Goal: Task Accomplishment & Management: Manage account settings

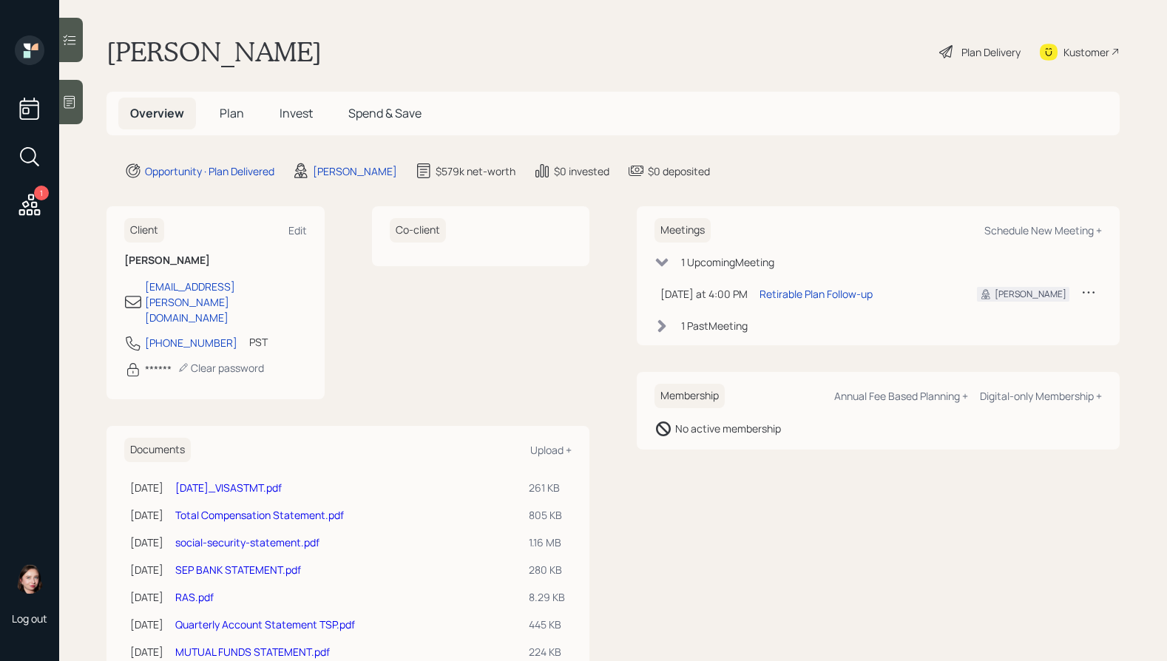
click at [941, 54] on icon at bounding box center [947, 52] width 18 height 18
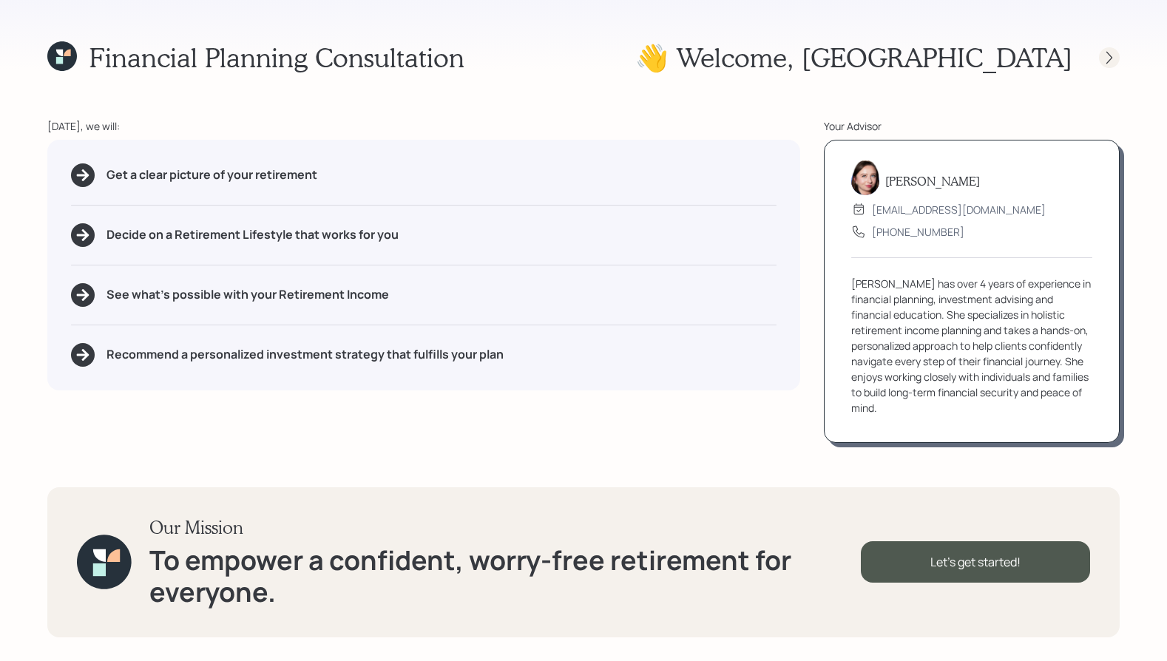
click at [1103, 53] on icon at bounding box center [1109, 57] width 15 height 15
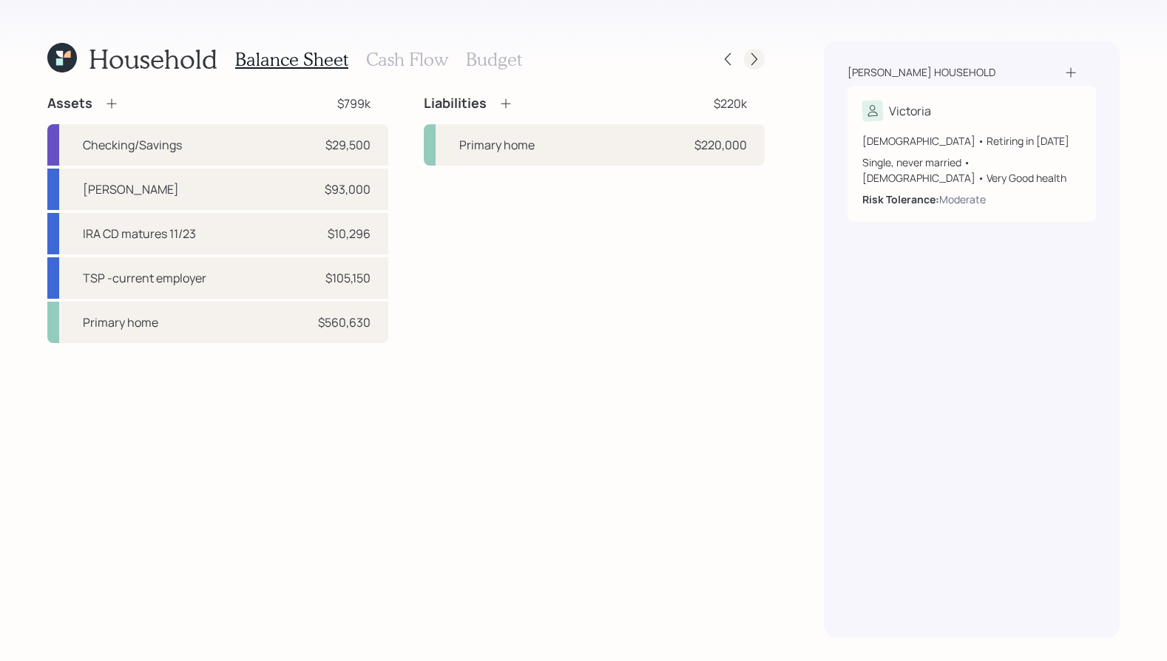
click at [755, 56] on icon at bounding box center [754, 59] width 6 height 13
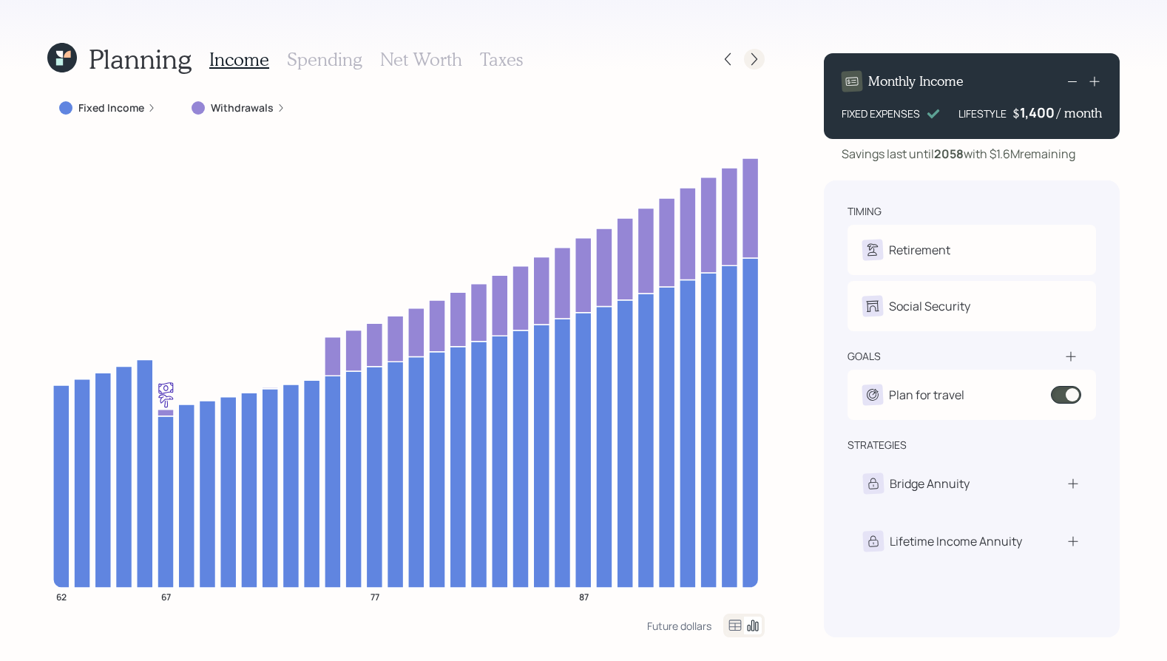
click at [745, 63] on div at bounding box center [754, 59] width 21 height 21
